Goal: Task Accomplishment & Management: Manage account settings

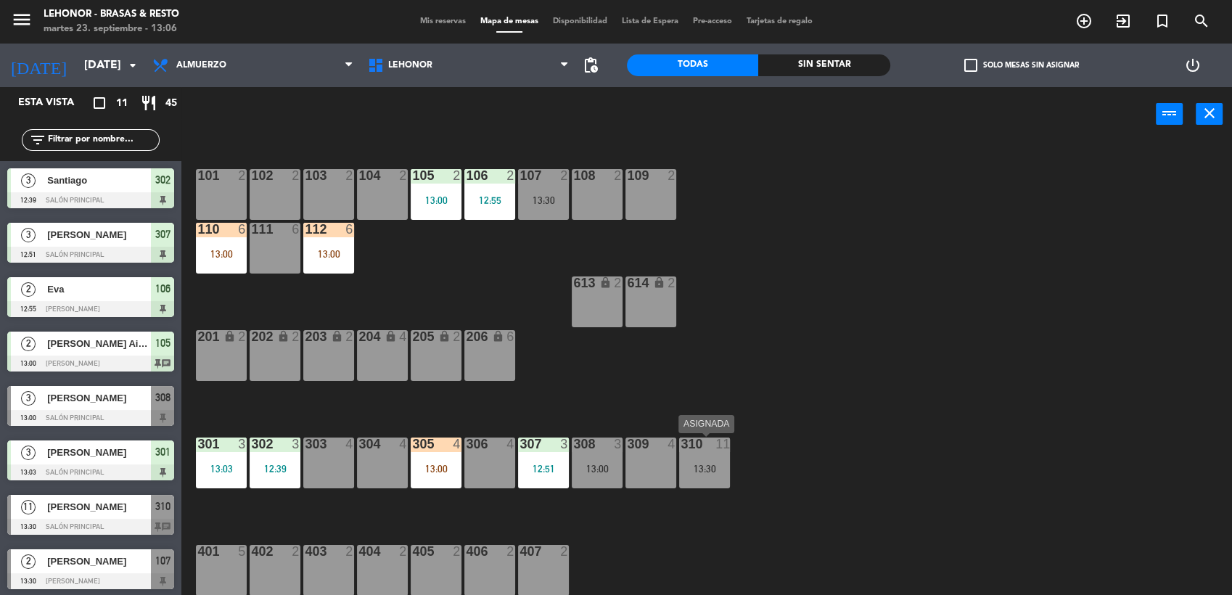
click at [716, 461] on div "310 11 13:30" at bounding box center [704, 463] width 51 height 51
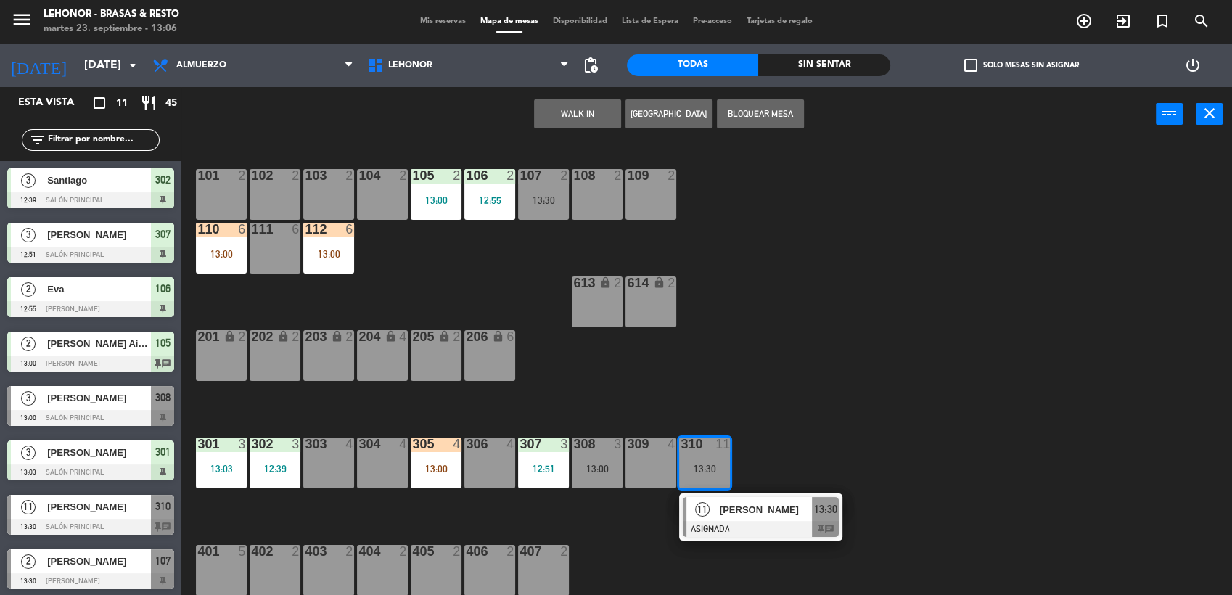
click at [720, 504] on span "[PERSON_NAME]" at bounding box center [766, 509] width 93 height 15
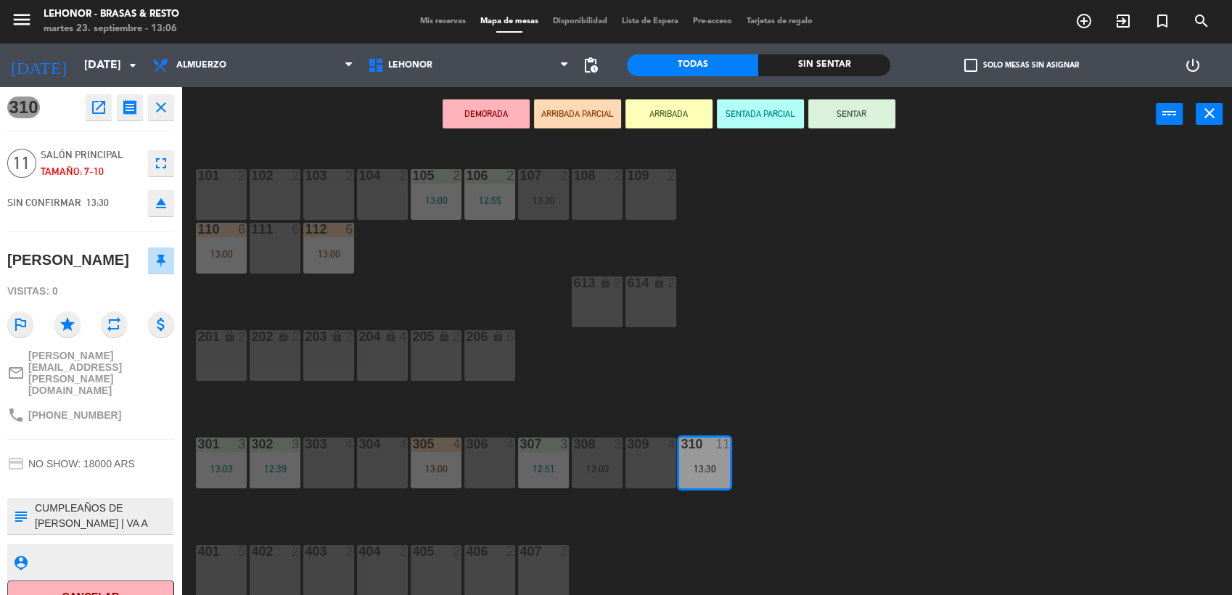
click at [668, 119] on button "ARRIBADA" at bounding box center [669, 113] width 87 height 29
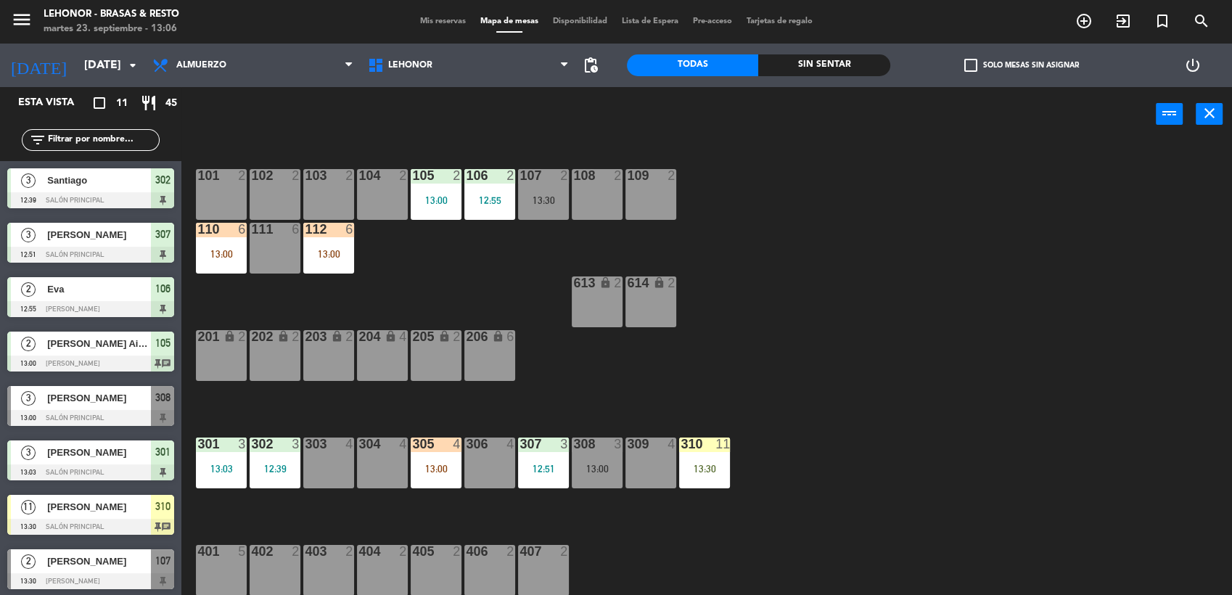
click at [764, 274] on div "101 2 102 2 103 2 104 2 105 2 13:00 106 2 12:55 107 2 13:30 108 2 109 2 110 6 1…" at bounding box center [713, 371] width 1038 height 454
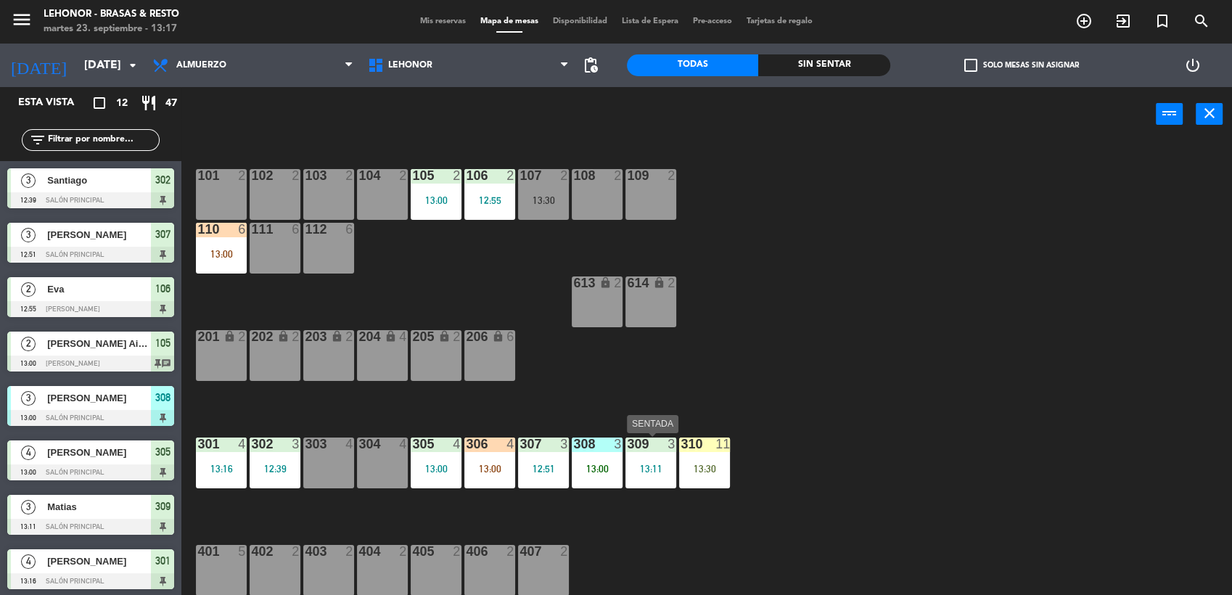
click at [656, 467] on div "13:11" at bounding box center [651, 469] width 51 height 10
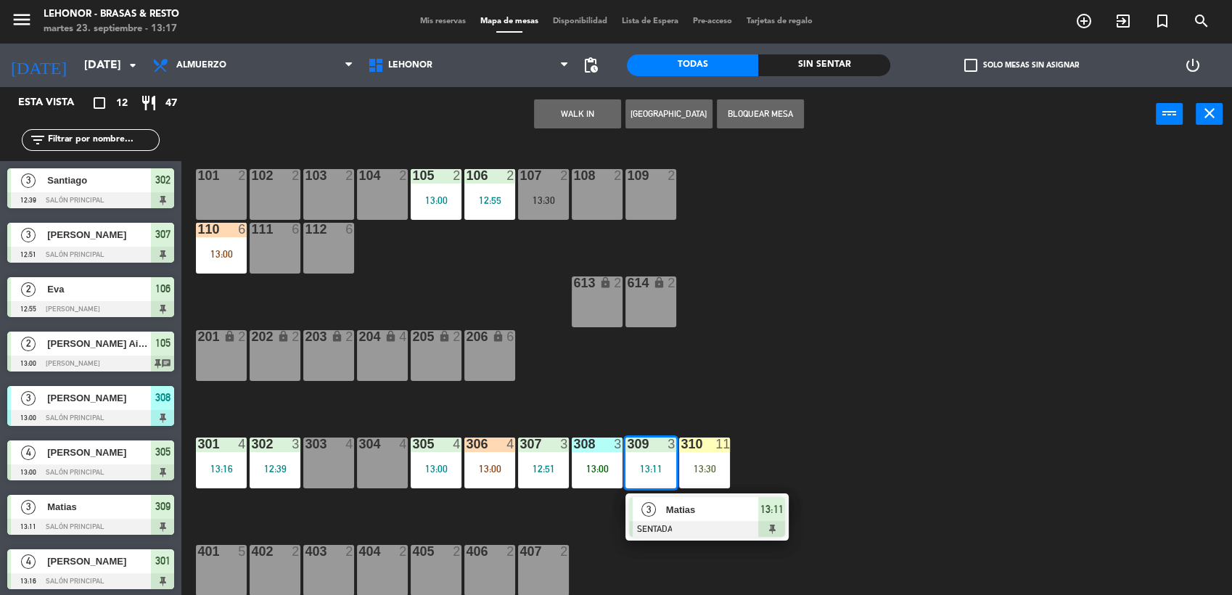
click at [850, 340] on div "101 2 102 2 103 2 104 2 105 2 13:00 106 2 12:55 107 2 13:30 108 2 109 2 110 6 1…" at bounding box center [713, 371] width 1038 height 454
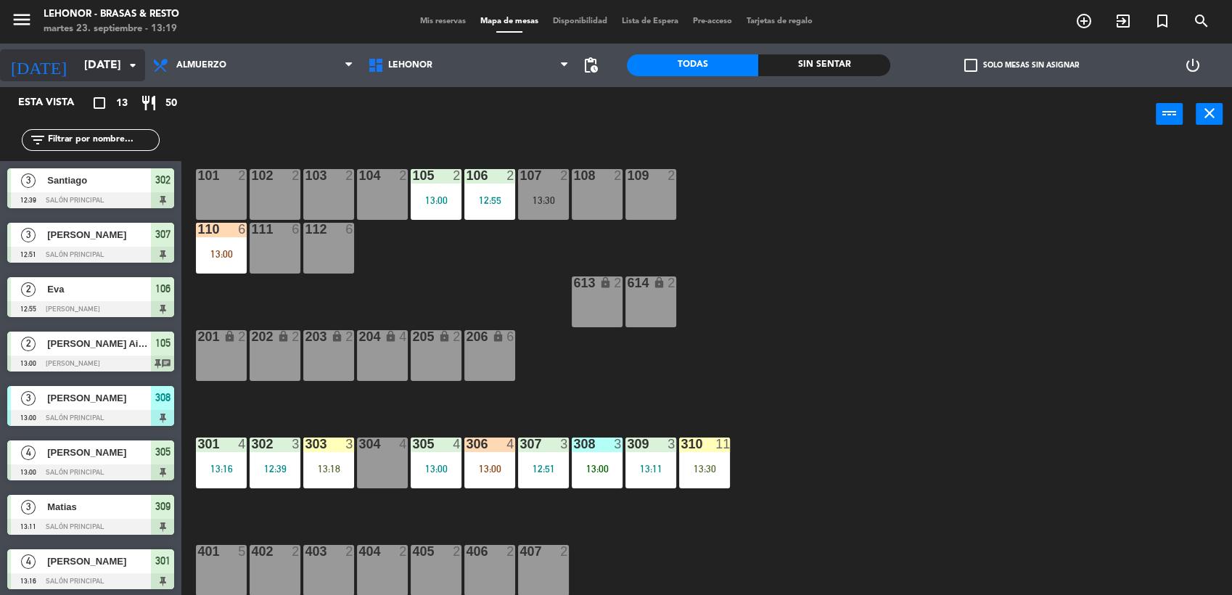
click at [116, 57] on input "[DATE]" at bounding box center [153, 66] width 153 height 28
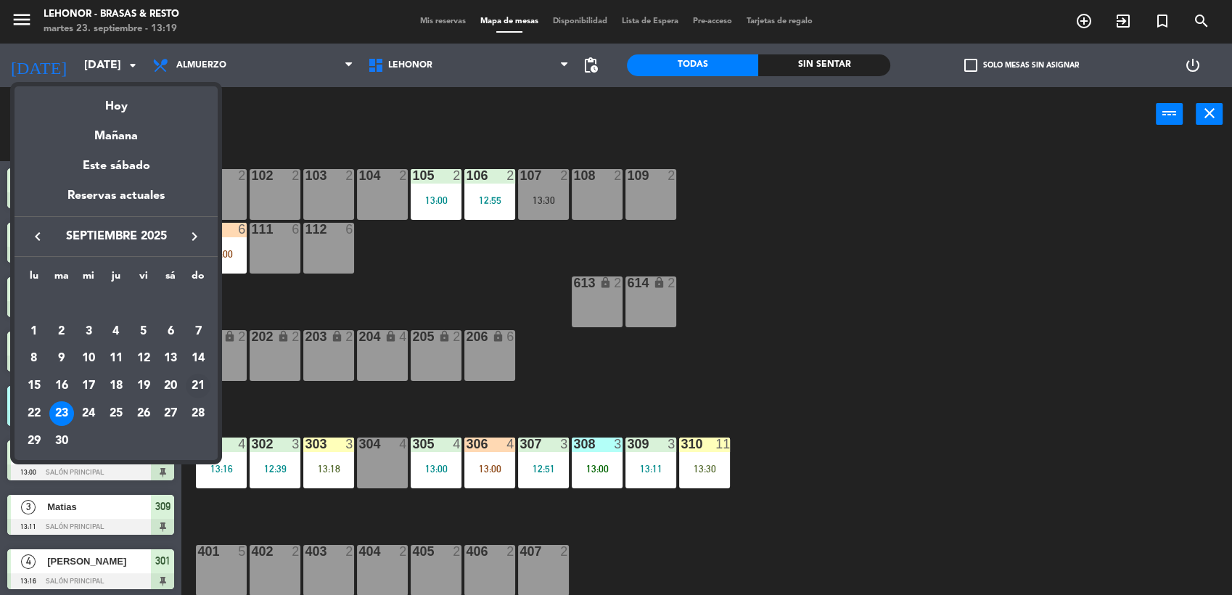
click at [202, 384] on div "21" at bounding box center [198, 386] width 25 height 25
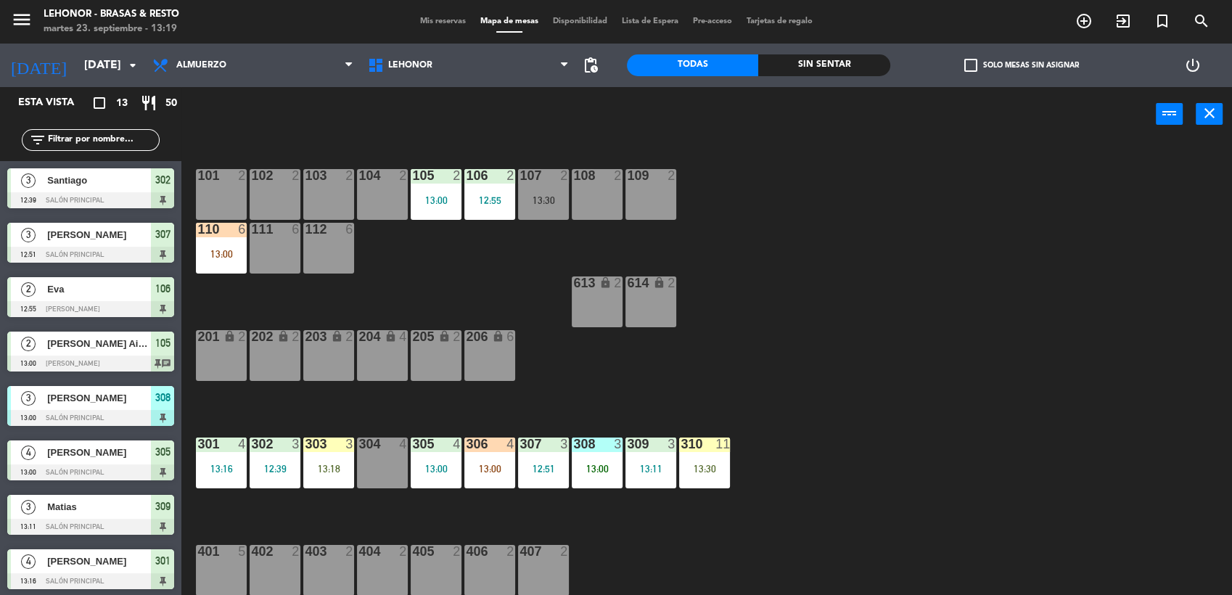
type input "[DATE]"
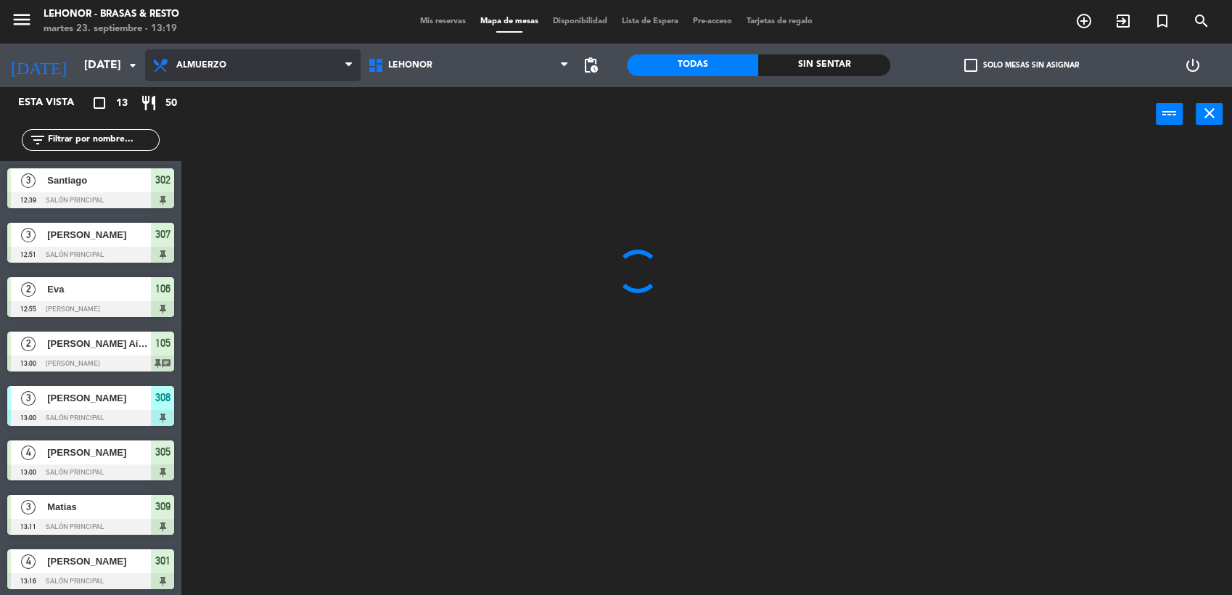
click at [274, 81] on span "Almuerzo" at bounding box center [253, 65] width 216 height 32
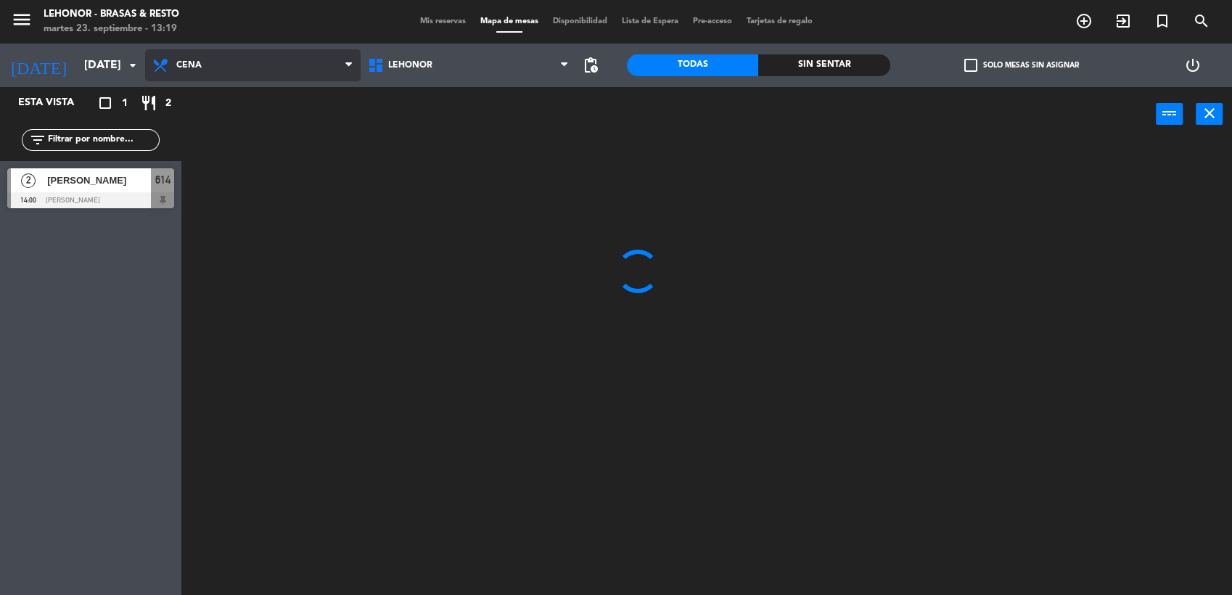
click at [255, 142] on ng-component "menu [PERSON_NAME] - Brasas & Resto [DATE] 23. septiembre - 13:19 Mis reservas …" at bounding box center [616, 298] width 1232 height 597
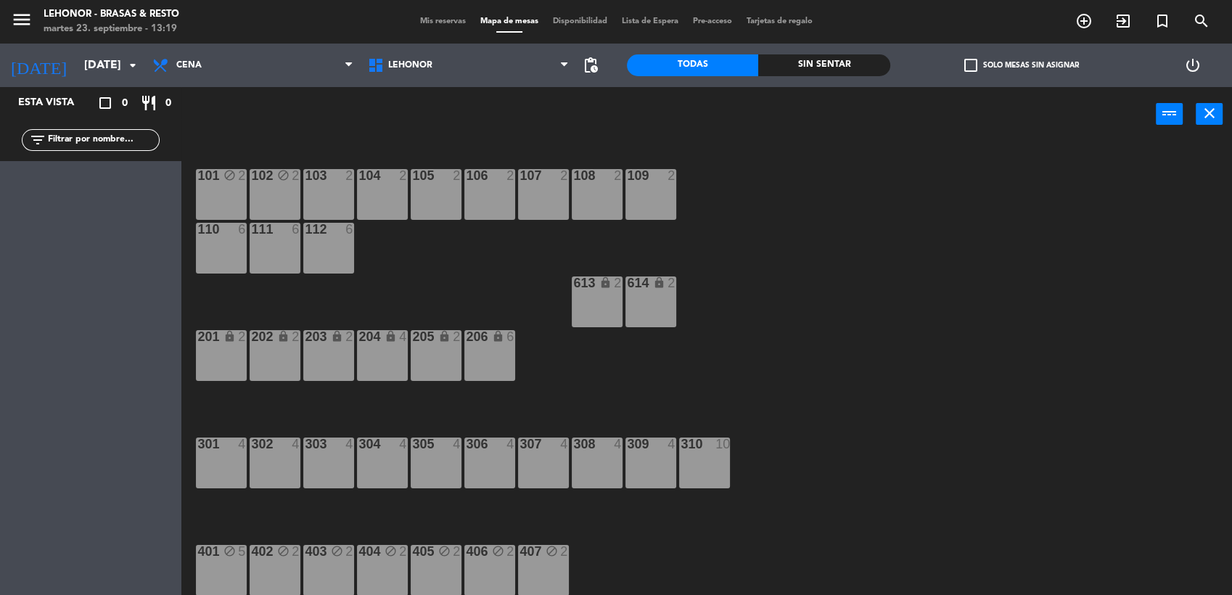
click at [447, 14] on div "menu [PERSON_NAME] - Brasas & Resto [DATE] 23. septiembre - 13:19 Mis reservas …" at bounding box center [616, 22] width 1232 height 44
click at [428, 17] on span "Mis reservas" at bounding box center [443, 21] width 60 height 8
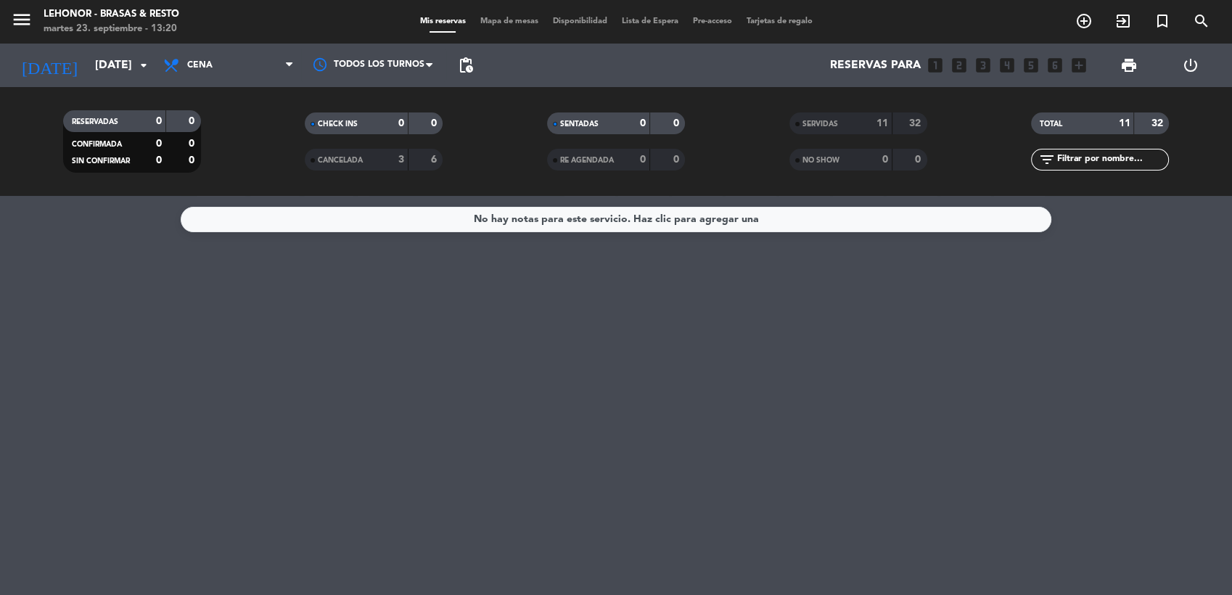
click at [841, 122] on div "SERVIDAS" at bounding box center [826, 123] width 67 height 17
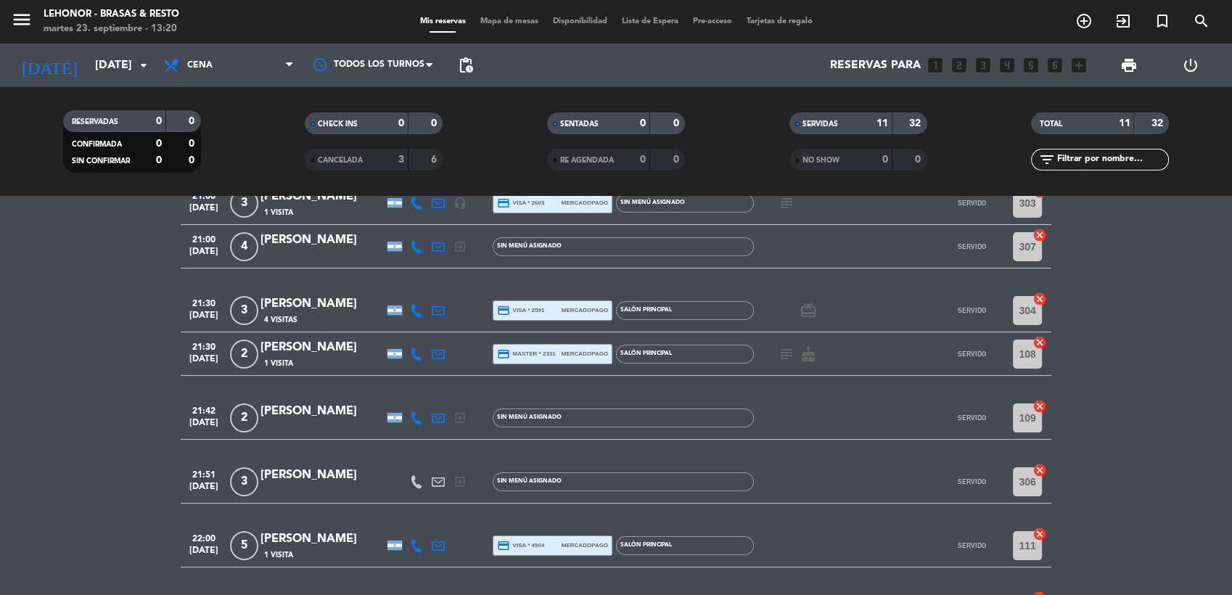
scroll to position [381, 0]
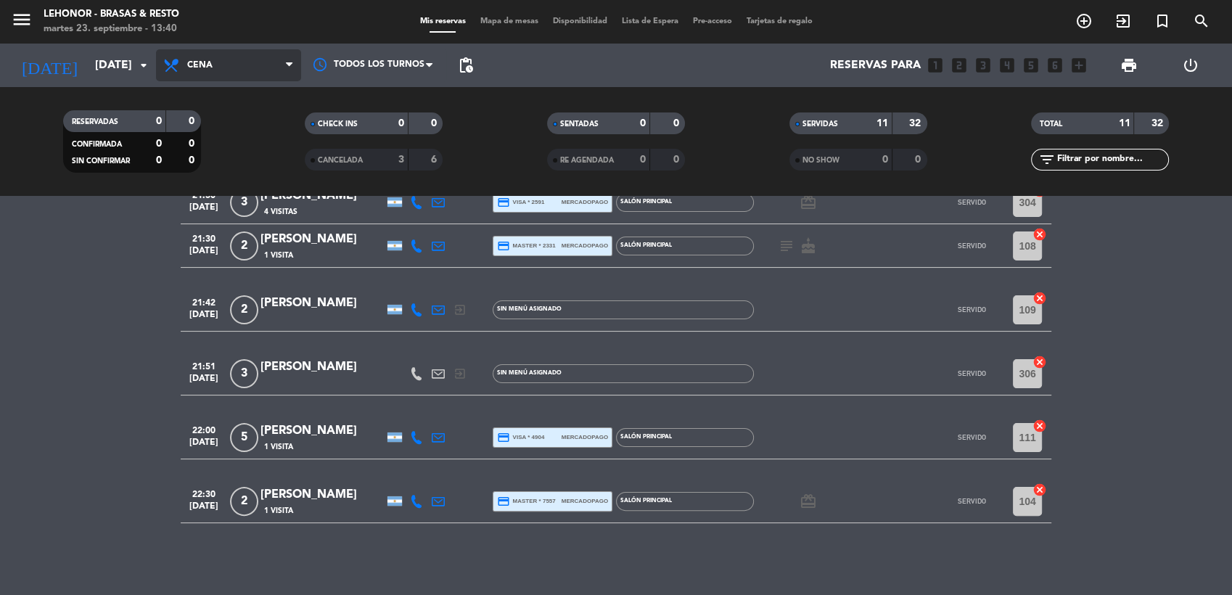
click at [250, 49] on span "Cena" at bounding box center [228, 65] width 145 height 32
click at [215, 123] on div "menu [PERSON_NAME] - Brasas & Resto [DATE] 23. septiembre - 13:40 Mis reservas …" at bounding box center [616, 98] width 1232 height 196
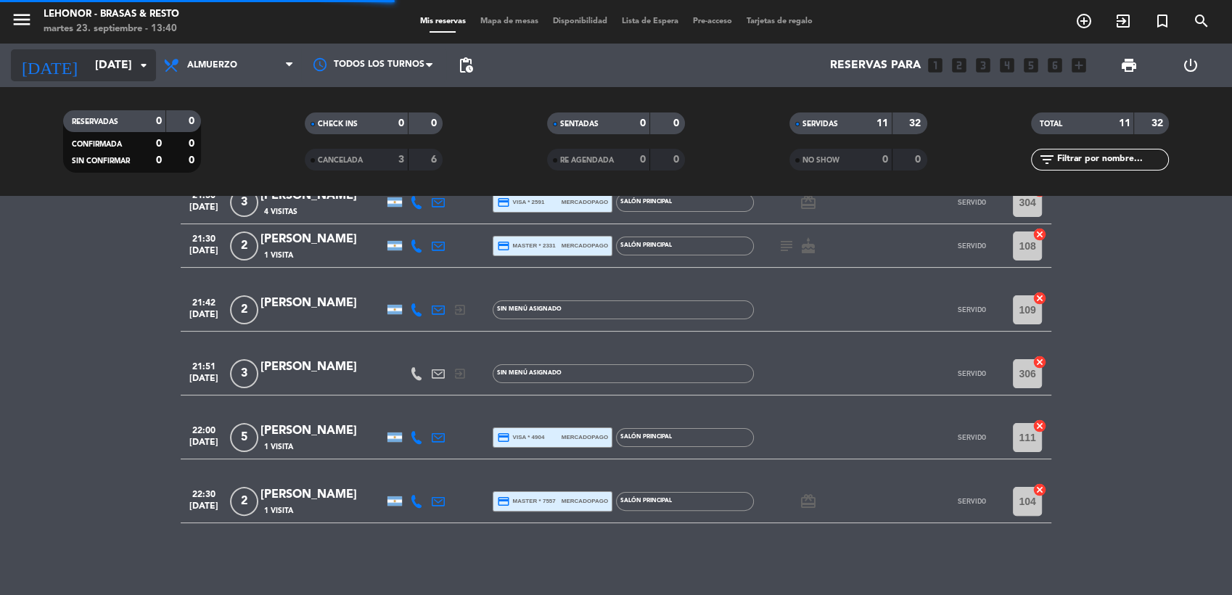
click at [152, 77] on input "[DATE]" at bounding box center [164, 66] width 153 height 28
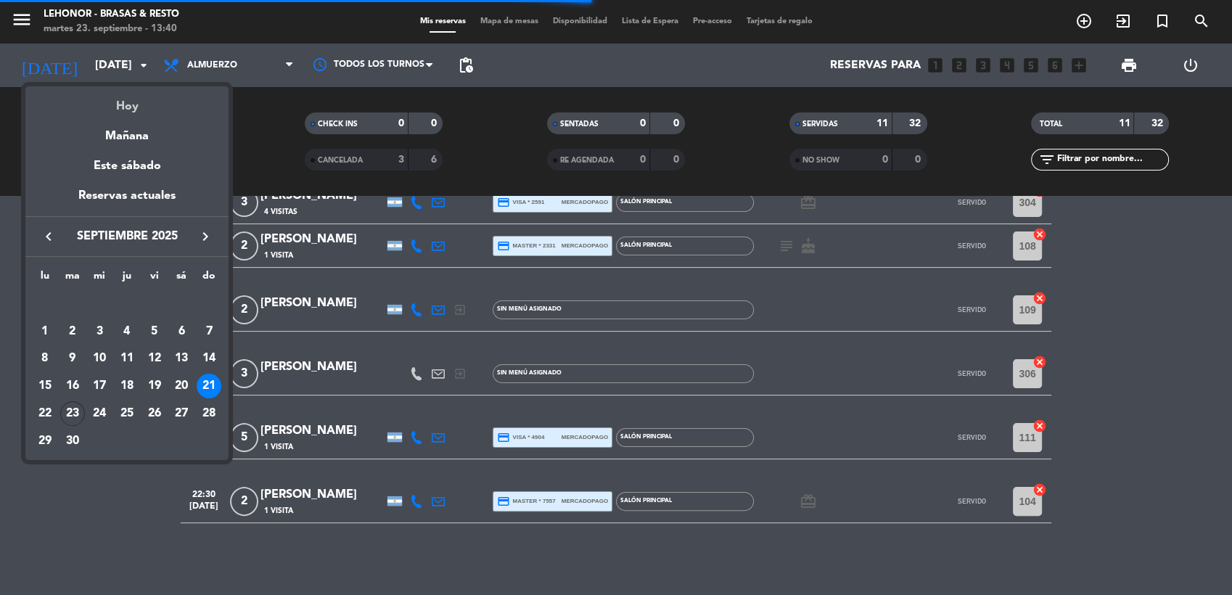
click at [122, 109] on div "Hoy" at bounding box center [126, 101] width 203 height 30
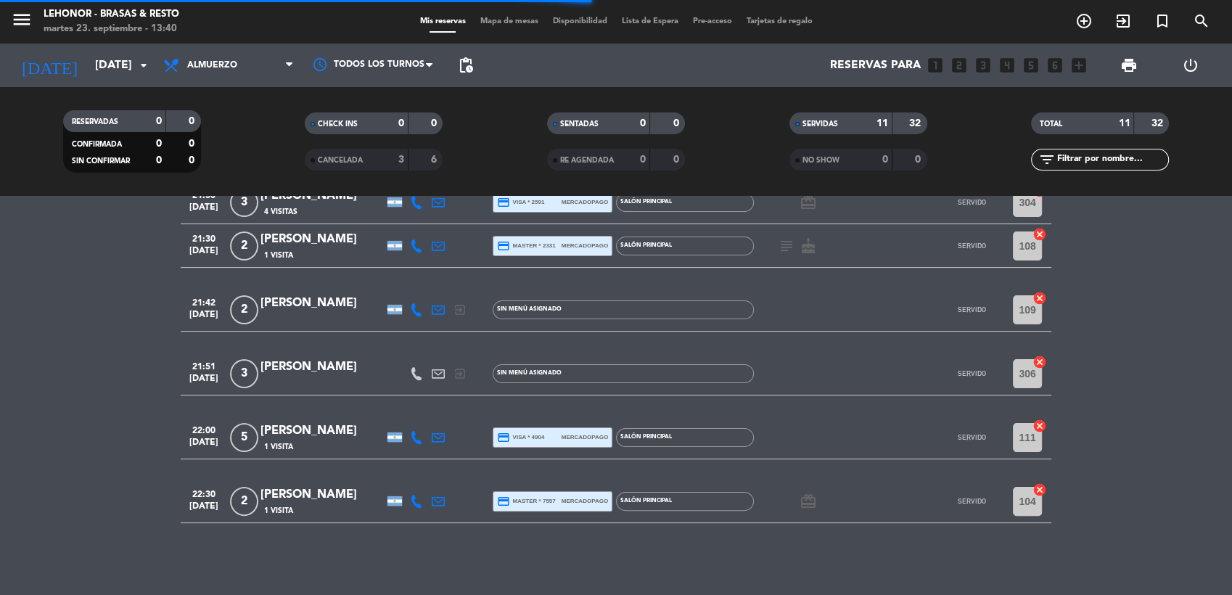
type input "[DATE]"
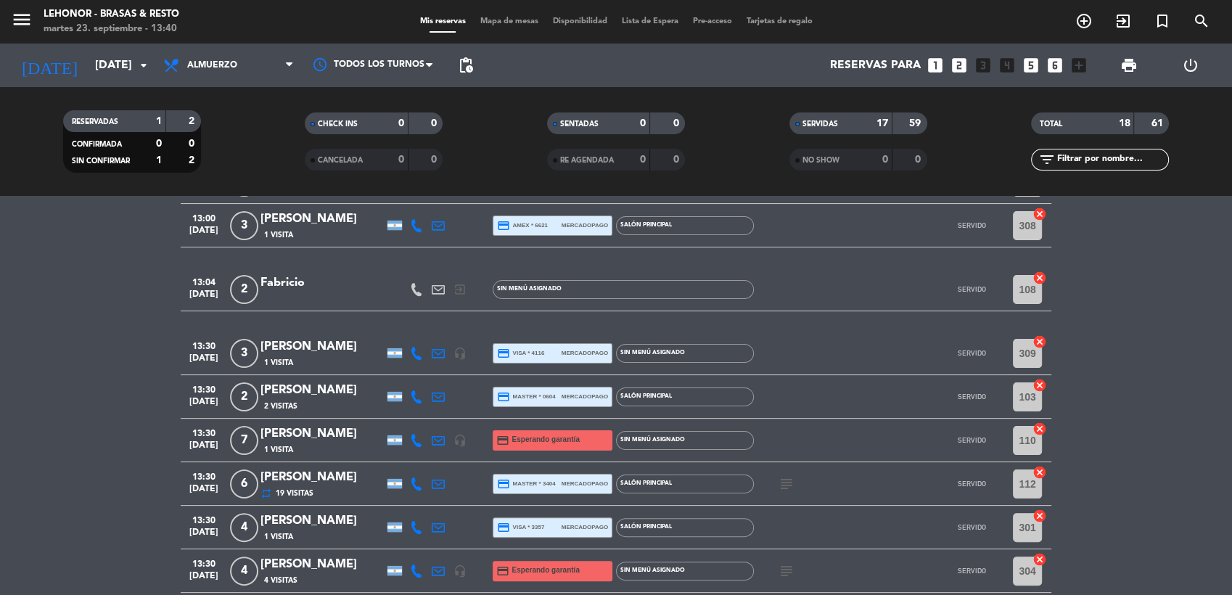
click at [501, 19] on span "Mapa de mesas" at bounding box center [509, 21] width 73 height 8
